Goal: Navigation & Orientation: Find specific page/section

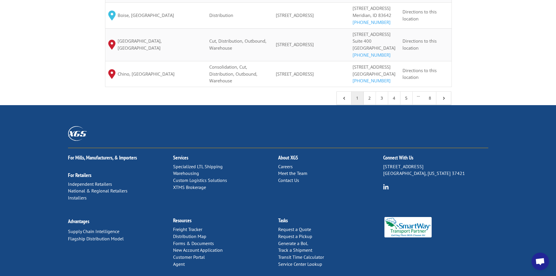
scroll to position [632, 0]
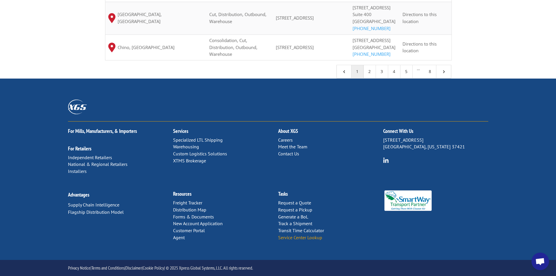
click at [289, 235] on link "Service Center Lookup" at bounding box center [300, 237] width 44 height 6
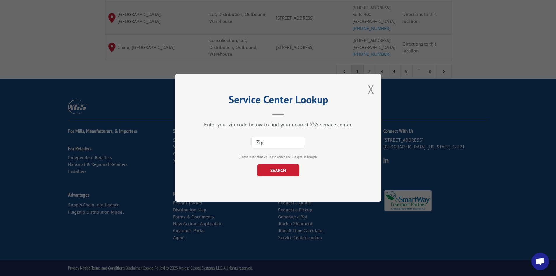
paste input "92103"
type input "92103"
click at [269, 170] on button "SEARCH" at bounding box center [278, 170] width 42 height 12
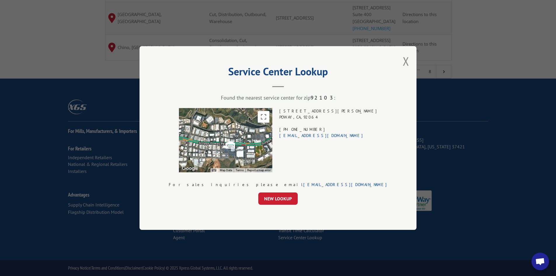
click at [325, 115] on div "[STREET_ADDRESS][PERSON_NAME] (858) 695-6772 [EMAIL_ADDRESS][DOMAIN_NAME]" at bounding box center [328, 140] width 98 height 64
drag, startPoint x: 325, startPoint y: 115, endPoint x: 324, endPoint y: 111, distance: 3.8
click at [324, 111] on div "[STREET_ADDRESS][PERSON_NAME] (858) 695-6772 [EMAIL_ADDRESS][DOMAIN_NAME]" at bounding box center [328, 140] width 98 height 64
drag, startPoint x: 324, startPoint y: 111, endPoint x: 317, endPoint y: 118, distance: 9.9
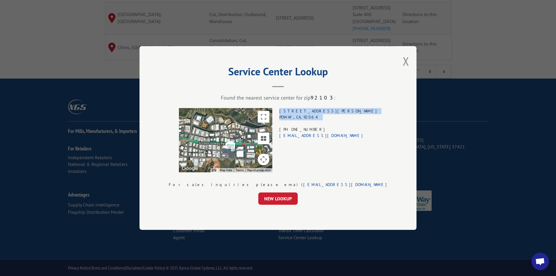
click at [317, 118] on div "[STREET_ADDRESS][PERSON_NAME] (858) 695-6772 [EMAIL_ADDRESS][DOMAIN_NAME]" at bounding box center [328, 140] width 98 height 64
click at [333, 111] on div "[STREET_ADDRESS][PERSON_NAME] (858) 695-6772 [EMAIL_ADDRESS][DOMAIN_NAME]" at bounding box center [328, 140] width 98 height 64
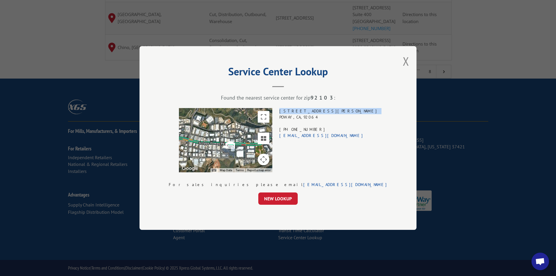
drag, startPoint x: 333, startPoint y: 111, endPoint x: 333, endPoint y: 114, distance: 3.5
click at [333, 114] on div "[STREET_ADDRESS][PERSON_NAME] (858) 695-6772 [EMAIL_ADDRESS][DOMAIN_NAME]" at bounding box center [328, 140] width 98 height 64
click at [333, 111] on div "[STREET_ADDRESS][PERSON_NAME] (858) 695-6772 [EMAIL_ADDRESS][DOMAIN_NAME]" at bounding box center [328, 140] width 98 height 64
drag, startPoint x: 333, startPoint y: 111, endPoint x: 334, endPoint y: 115, distance: 3.6
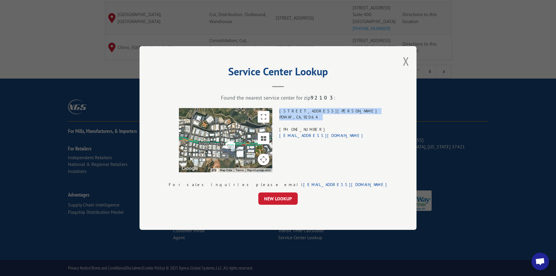
click at [334, 115] on div "[STREET_ADDRESS][PERSON_NAME] (858) 695-6772 [EMAIL_ADDRESS][DOMAIN_NAME]" at bounding box center [328, 140] width 98 height 64
